Goal: Information Seeking & Learning: Find specific fact

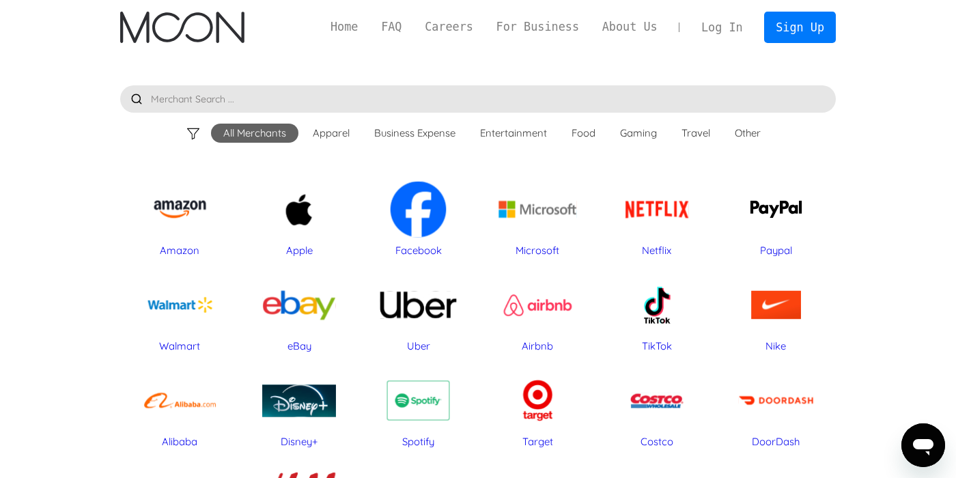
click at [462, 102] on input "text" at bounding box center [478, 98] width 716 height 27
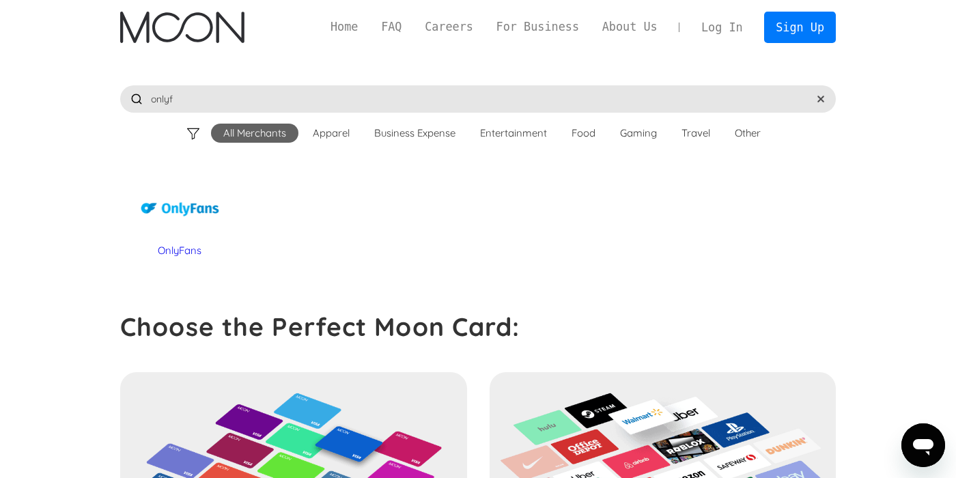
type input "onlyf"
click at [175, 212] on div "OnlyFans" at bounding box center [180, 209] width 106 height 68
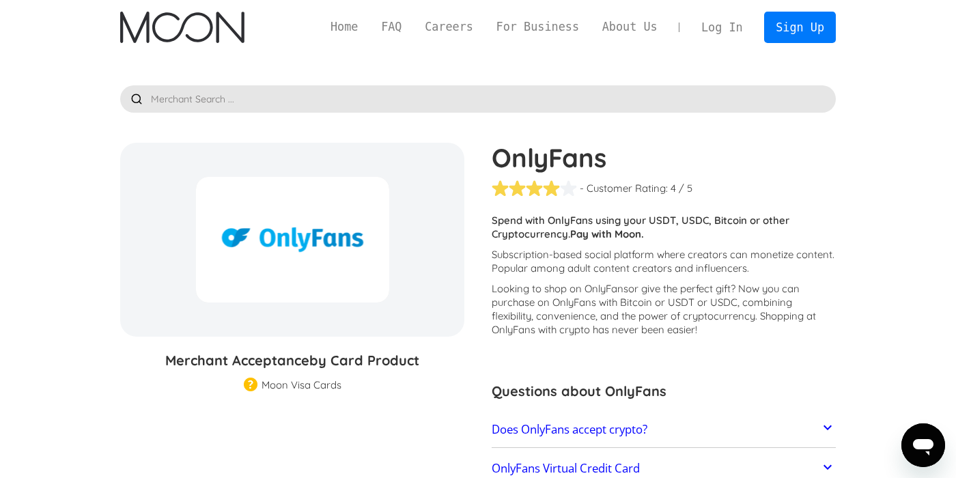
click at [252, 385] on img at bounding box center [251, 386] width 14 height 16
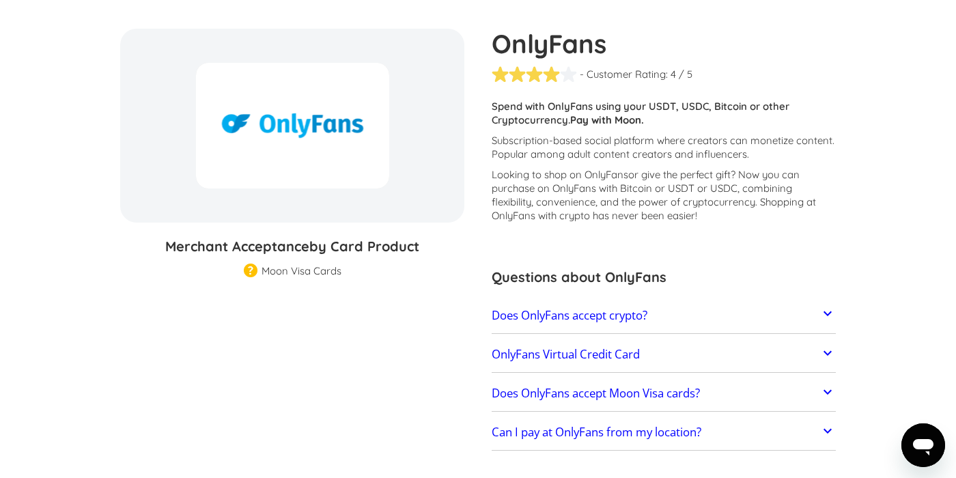
scroll to position [117, 0]
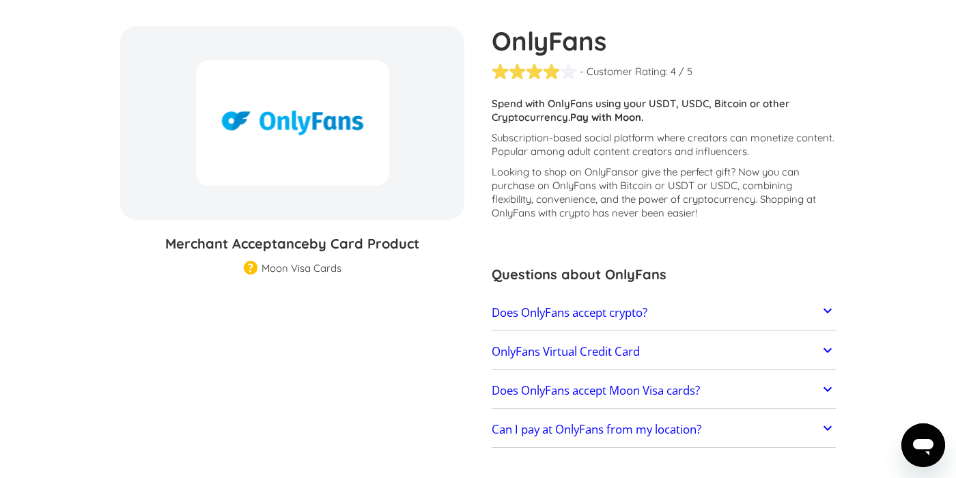
click at [591, 301] on link "Does OnlyFans accept crypto?" at bounding box center [664, 312] width 344 height 29
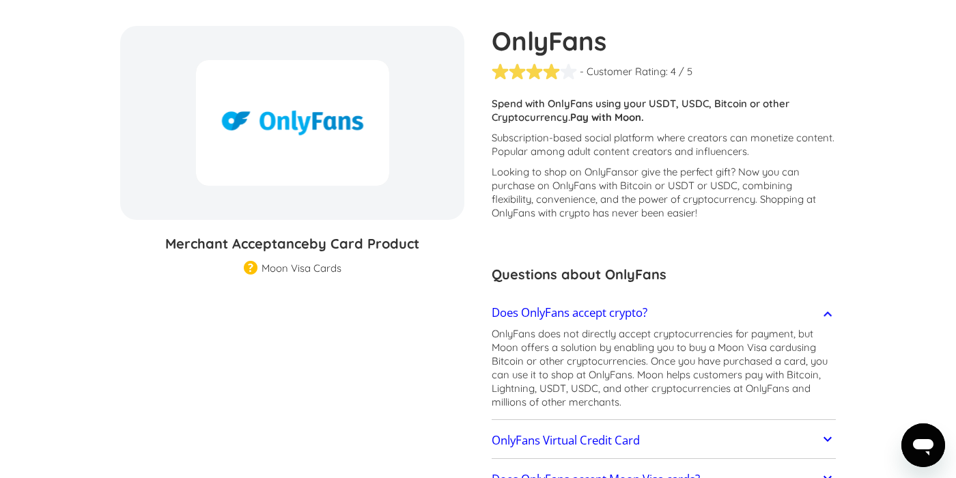
click at [592, 306] on h2 "Does OnlyFans accept crypto?" at bounding box center [570, 313] width 156 height 14
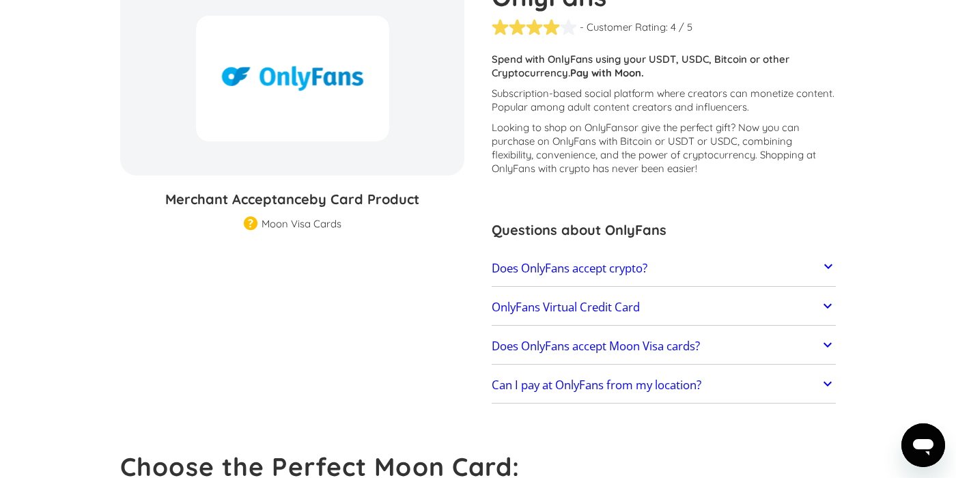
scroll to position [174, 0]
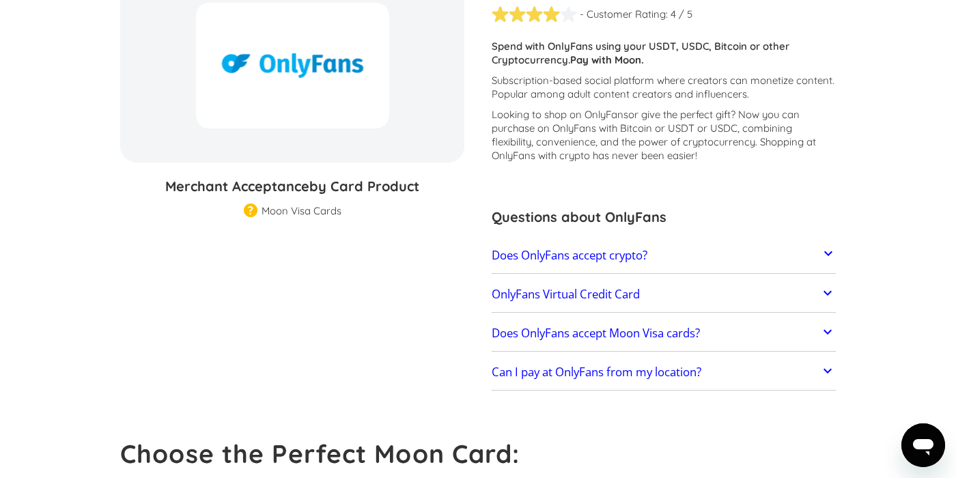
click at [592, 306] on link "OnlyFans Virtual Credit Card" at bounding box center [664, 294] width 344 height 29
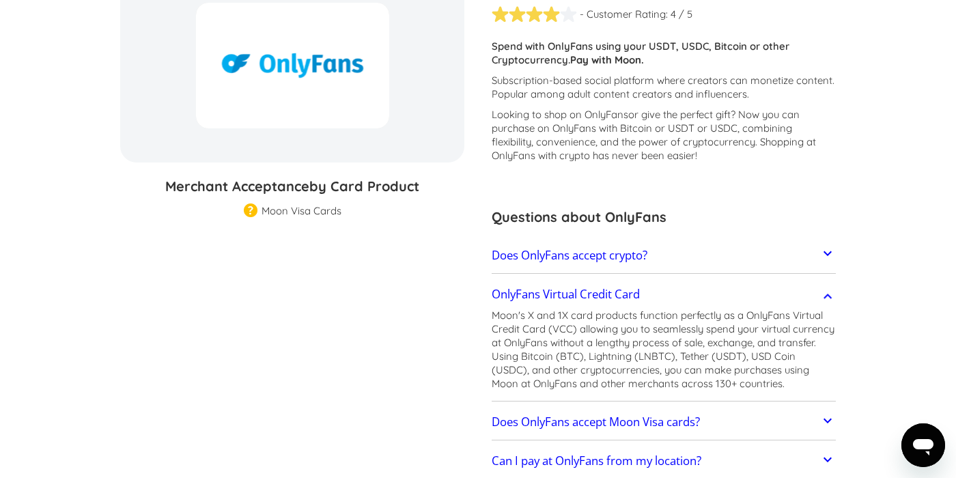
click at [602, 289] on h2 "OnlyFans Virtual Credit Card" at bounding box center [566, 294] width 148 height 14
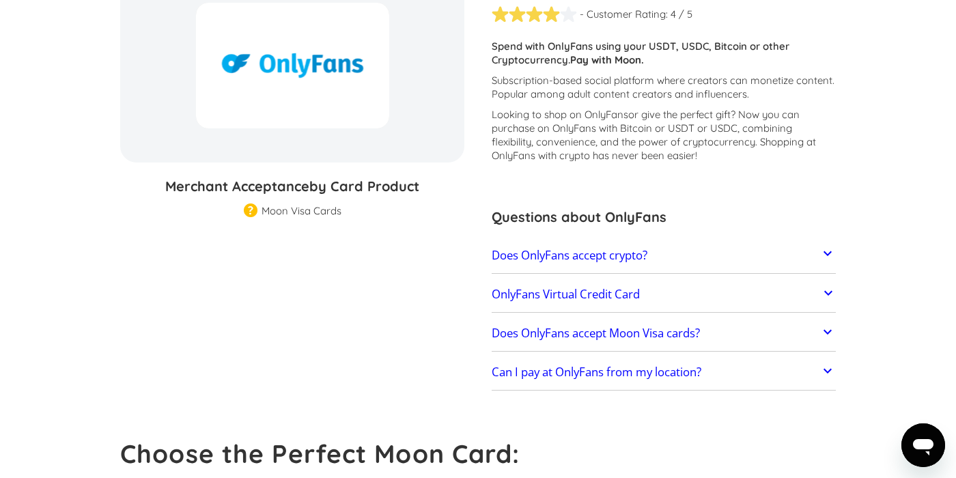
click at [594, 325] on link "Does OnlyFans accept Moon Visa cards?" at bounding box center [664, 333] width 344 height 29
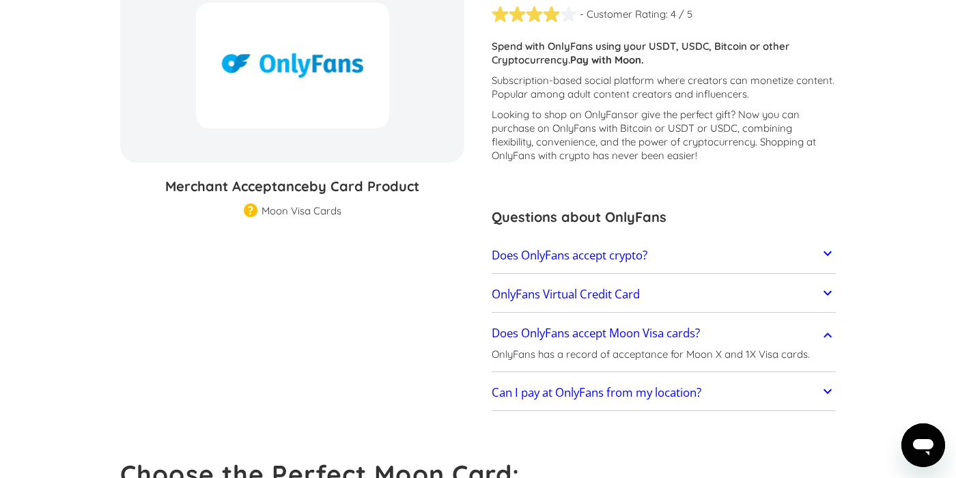
click at [594, 325] on link "Does OnlyFans accept Moon Visa cards?" at bounding box center [664, 333] width 344 height 29
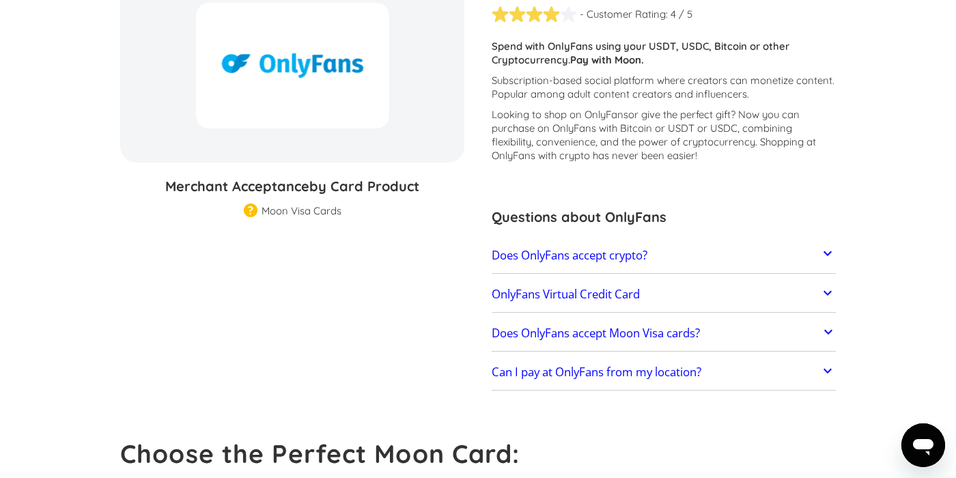
click at [582, 364] on link "Can I pay at OnlyFans from my location?" at bounding box center [664, 372] width 344 height 29
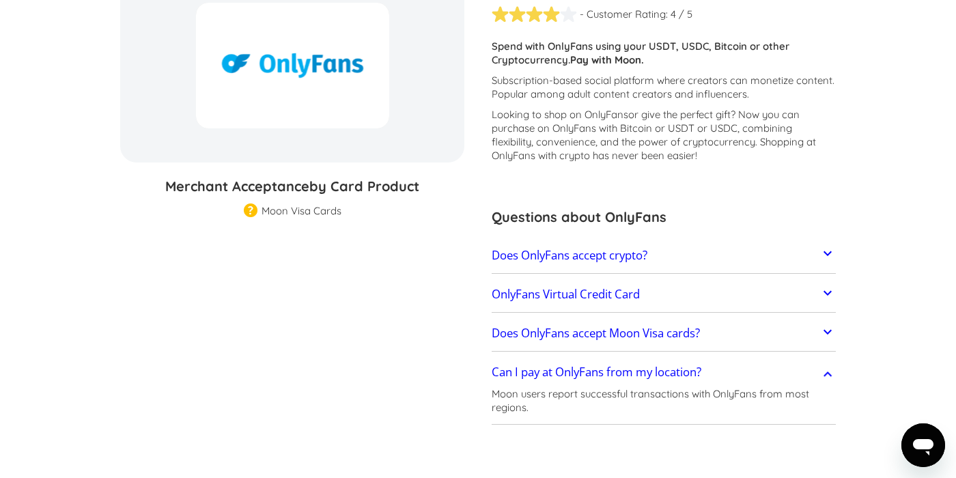
click at [582, 364] on link "Can I pay at OnlyFans from my location?" at bounding box center [664, 372] width 344 height 29
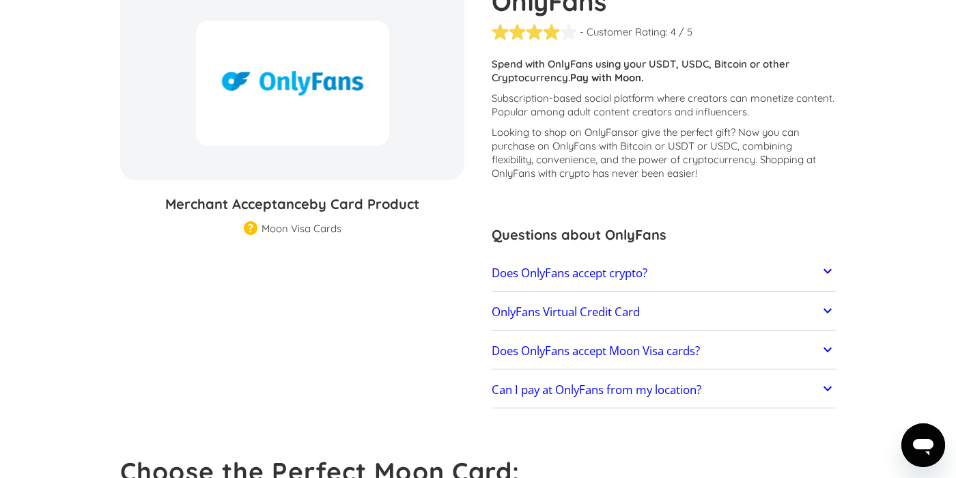
scroll to position [0, 0]
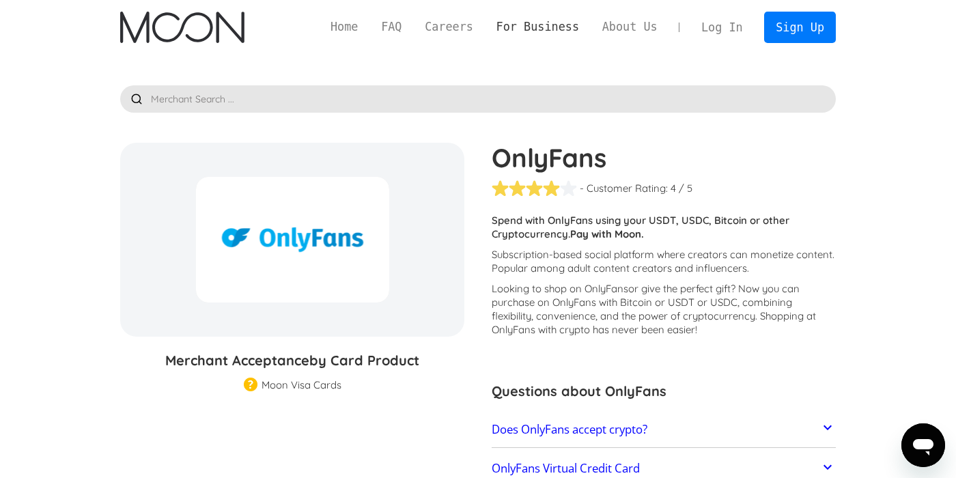
click at [537, 26] on link "For Business" at bounding box center [538, 26] width 106 height 17
